Goal: Navigation & Orientation: Find specific page/section

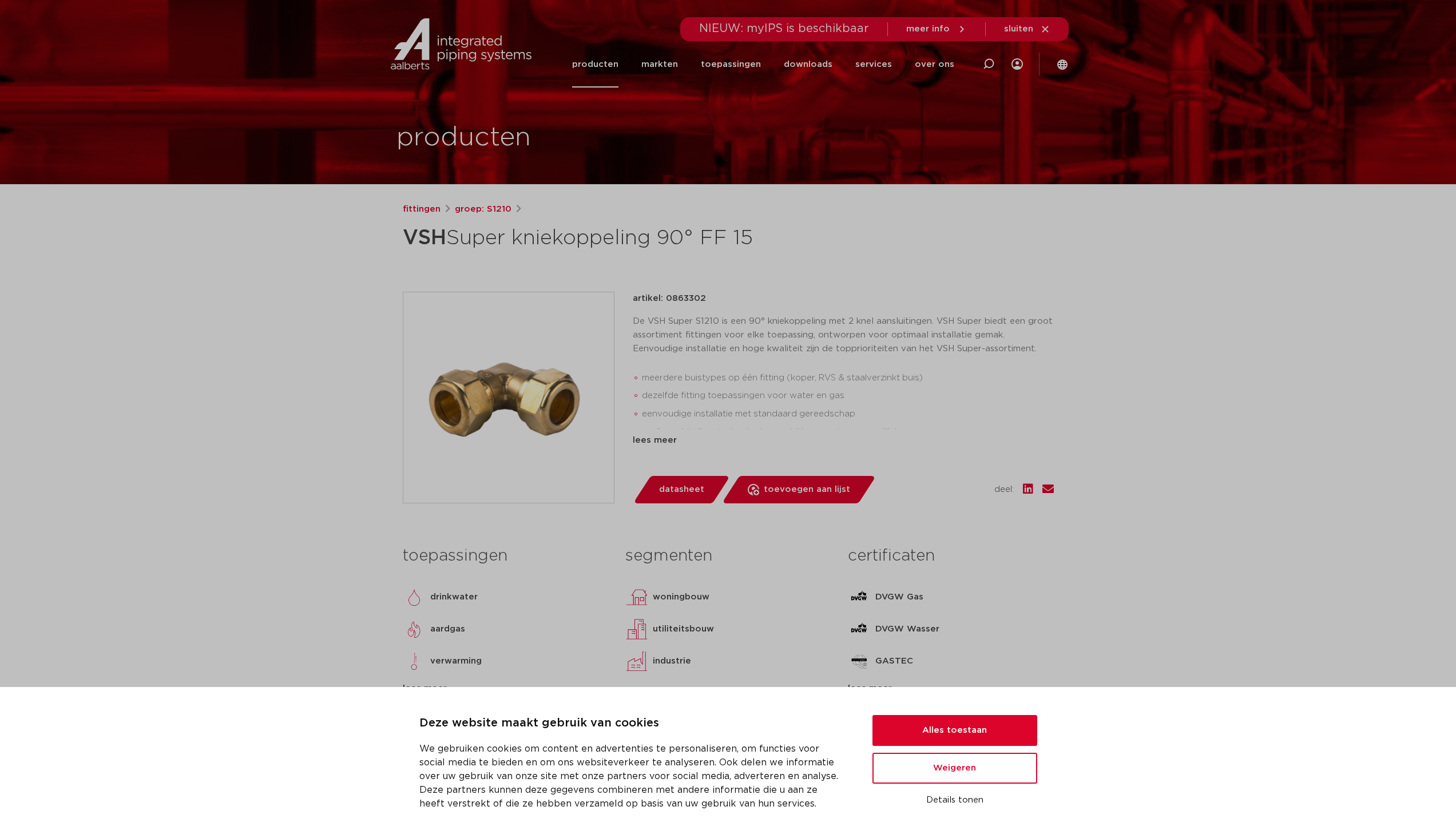
click at [603, 67] on link "producten" at bounding box center [595, 64] width 46 height 46
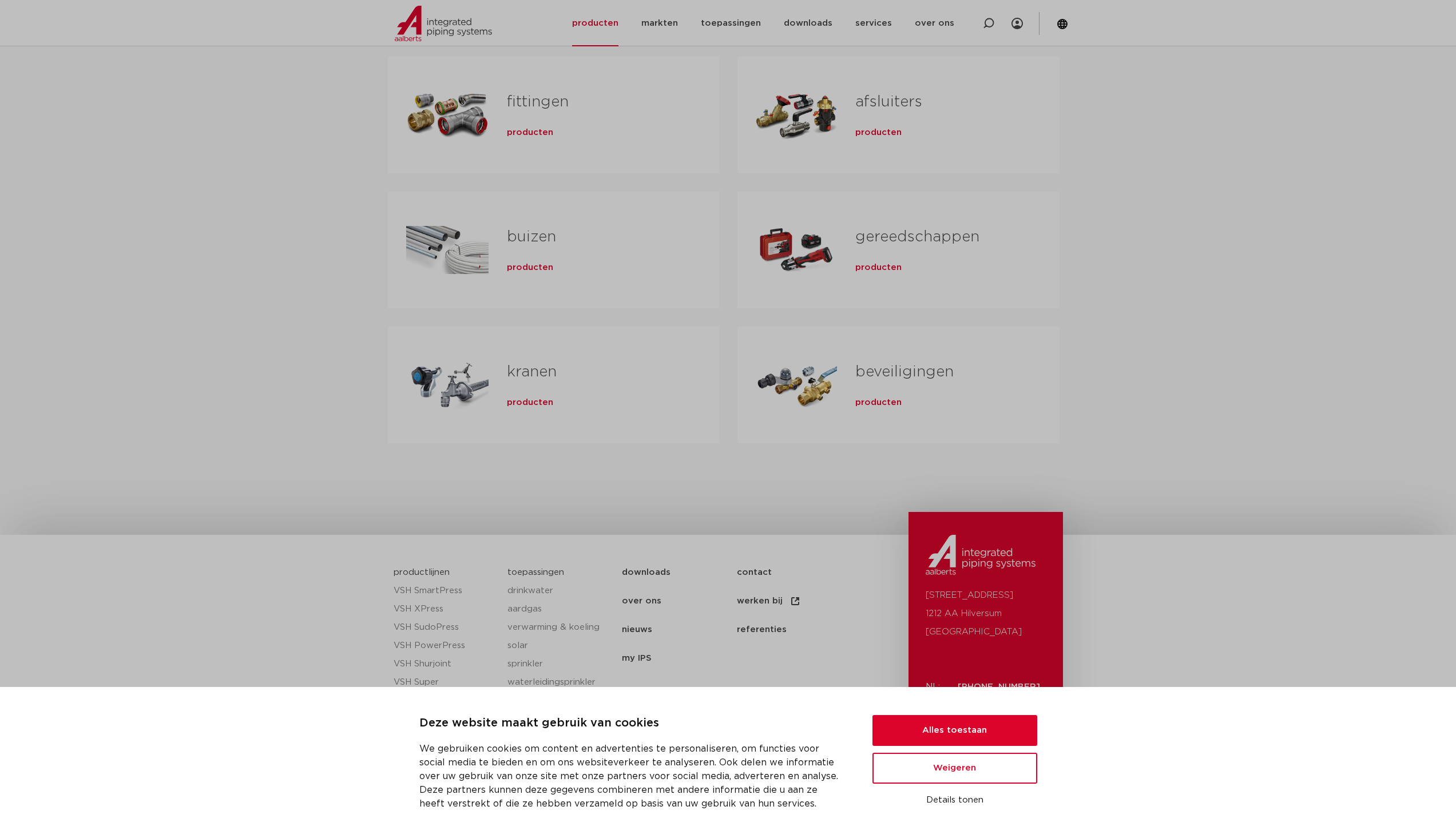
click at [468, 393] on div "Tabs. Open items met enter of spatie, sluit af met escape en navigeer met de pi…" at bounding box center [447, 385] width 82 height 80
click at [520, 403] on span "producten" at bounding box center [530, 403] width 46 height 12
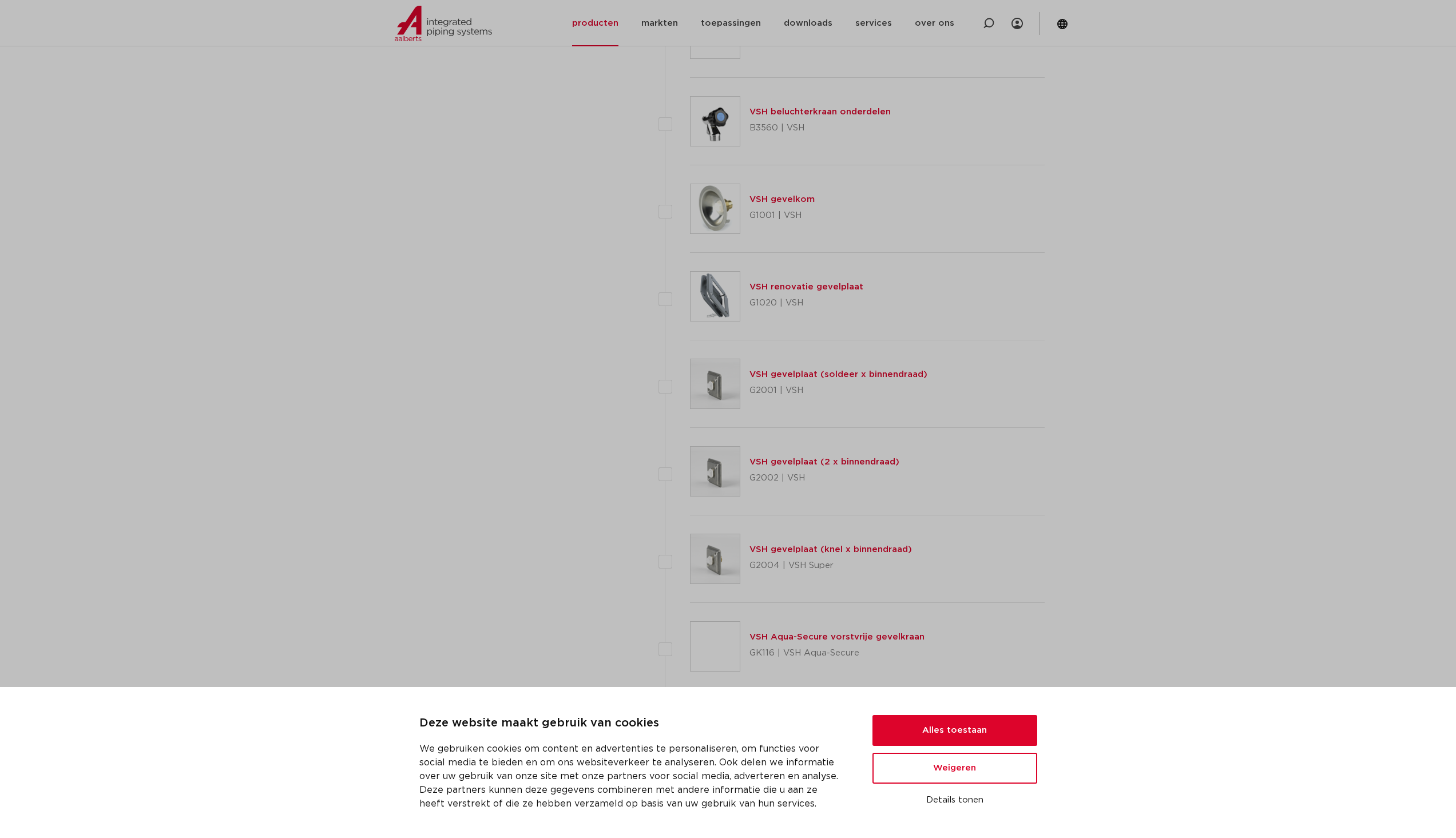
scroll to position [4976, 0]
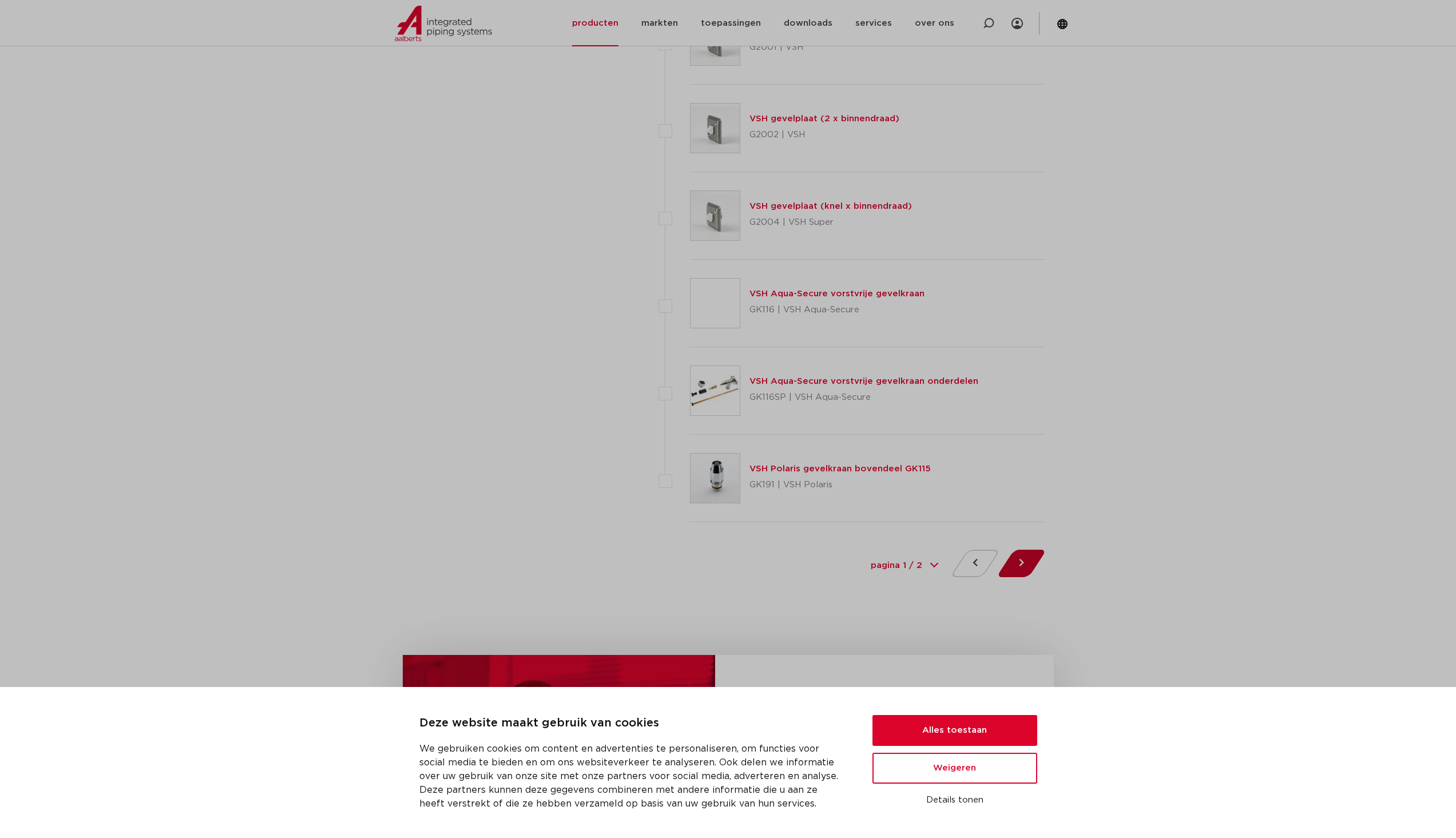
click at [1020, 573] on button at bounding box center [1022, 563] width 33 height 27
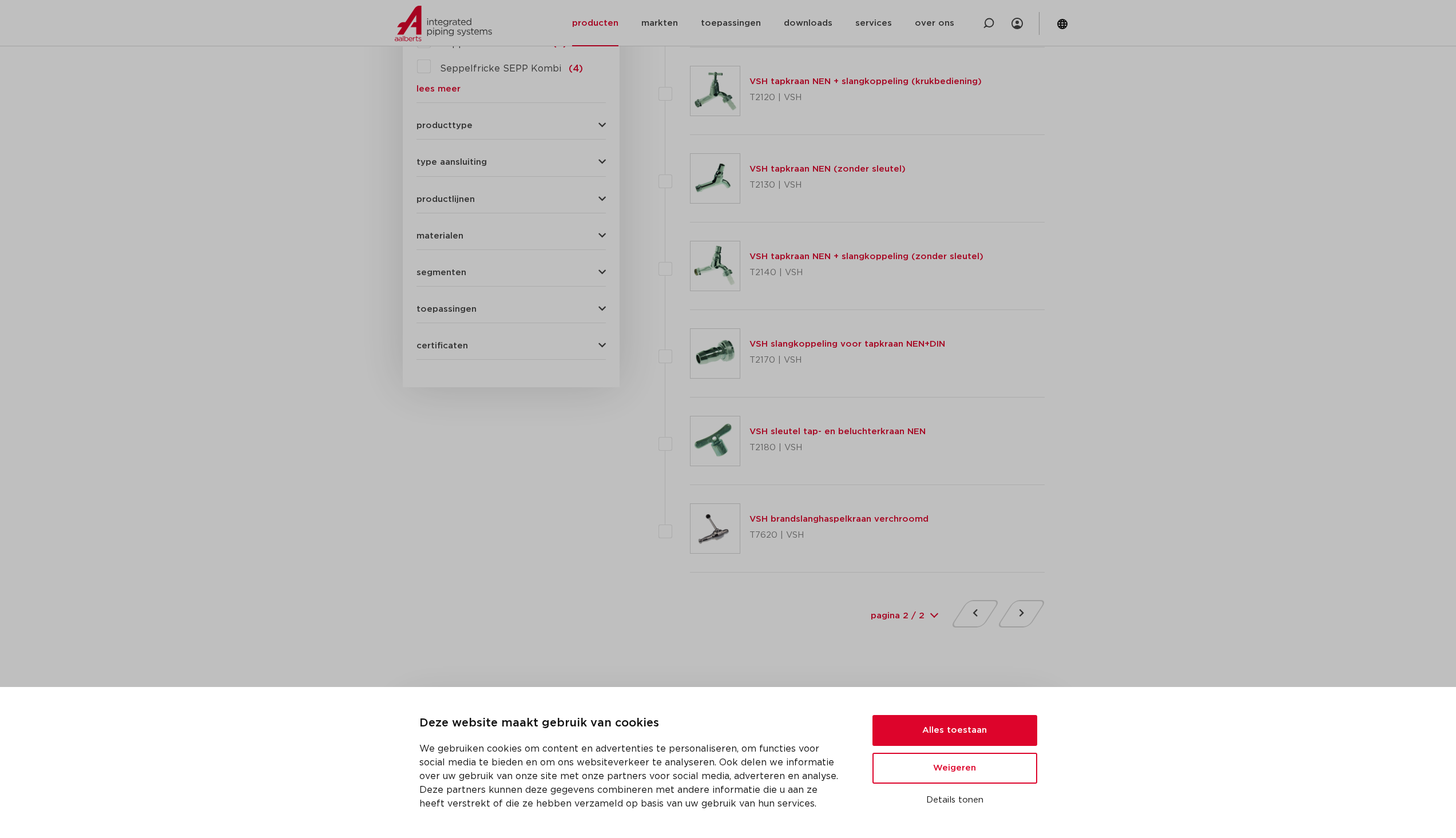
scroll to position [286, 0]
